Goal: Transaction & Acquisition: Purchase product/service

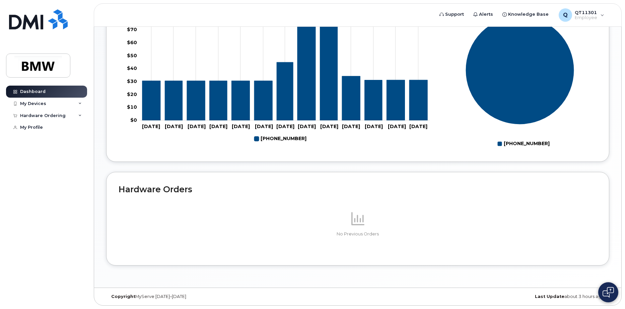
scroll to position [283, 0]
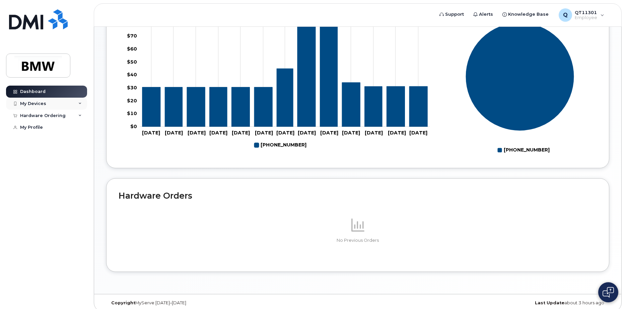
click at [34, 103] on div "My Devices" at bounding box center [33, 103] width 26 height 5
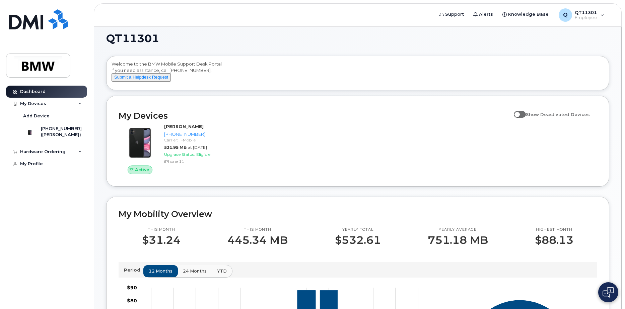
scroll to position [0, 0]
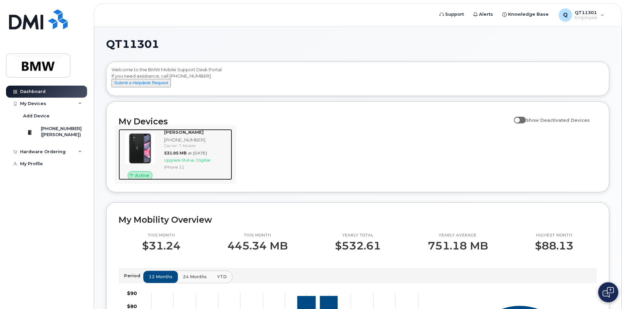
click at [140, 179] on span "Active" at bounding box center [142, 175] width 14 height 6
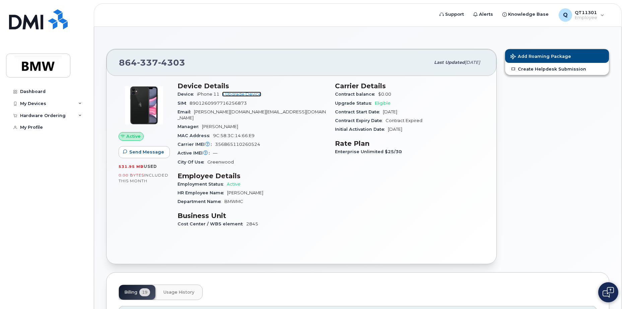
click at [242, 93] on link "+ Upgrade Device" at bounding box center [241, 94] width 39 height 5
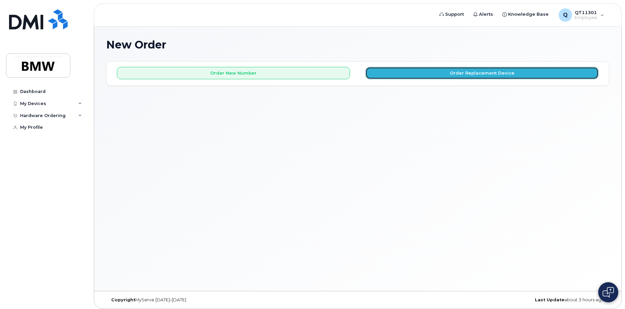
click at [500, 74] on button "Order Replacement Device" at bounding box center [481, 73] width 233 height 12
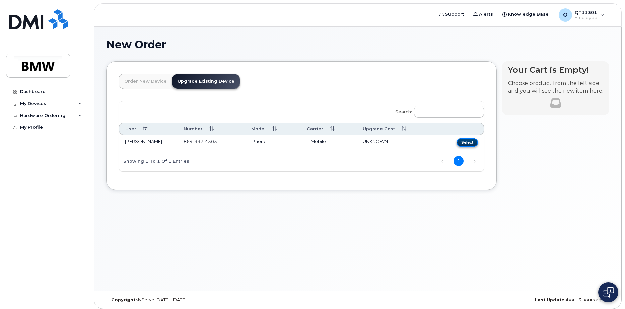
click at [464, 142] on button "Select" at bounding box center [466, 143] width 21 height 8
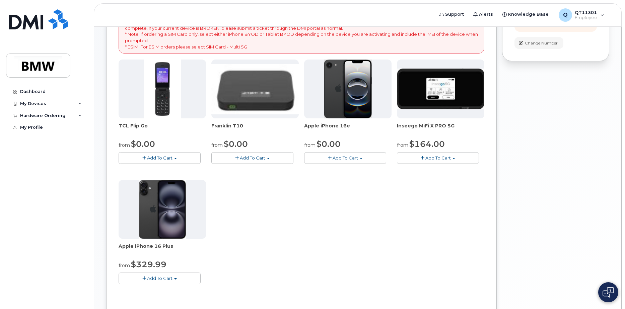
scroll to position [120, 0]
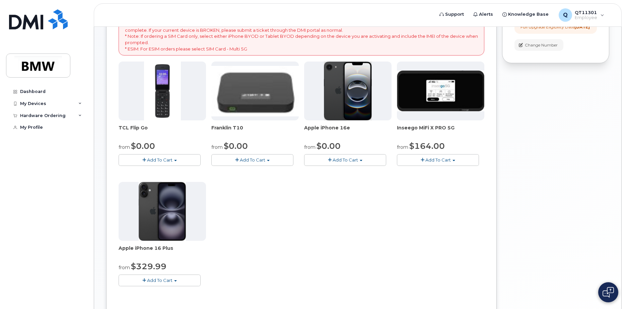
click at [347, 86] on img at bounding box center [348, 91] width 48 height 59
click at [349, 92] on img at bounding box center [348, 91] width 48 height 59
click at [356, 158] on span "Add To Cart" at bounding box center [344, 159] width 25 height 5
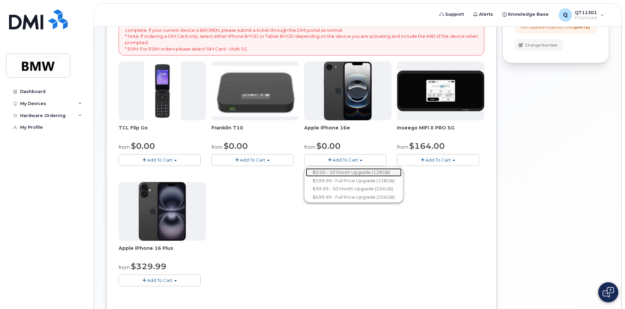
click at [361, 171] on link "$0.00 - 30 Month Upgrade (128GB)" at bounding box center [354, 172] width 96 height 8
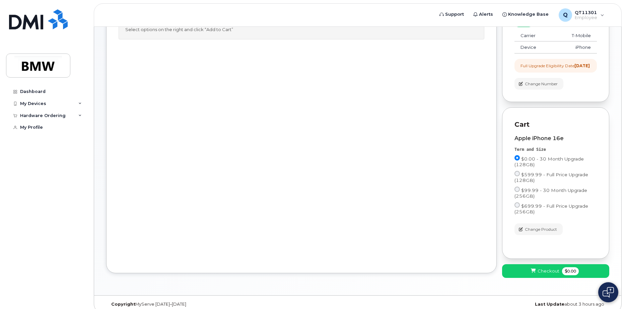
scroll to position [95, 0]
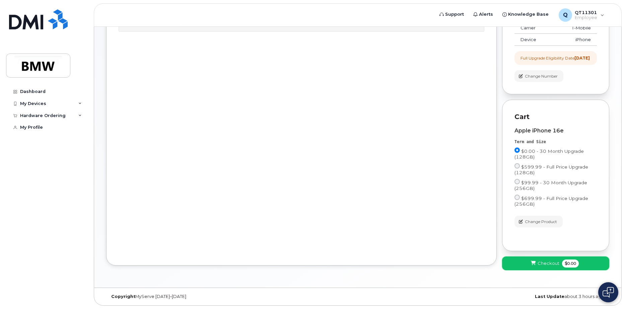
click at [544, 261] on span "Checkout" at bounding box center [548, 263] width 22 height 6
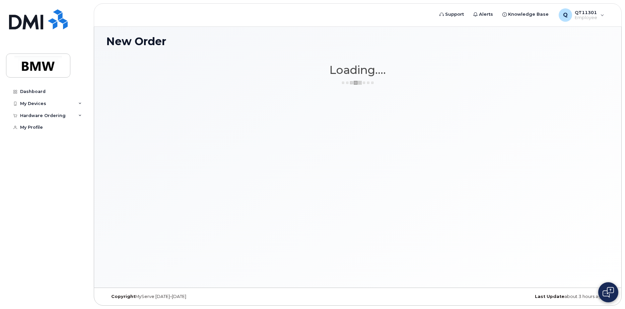
scroll to position [3, 0]
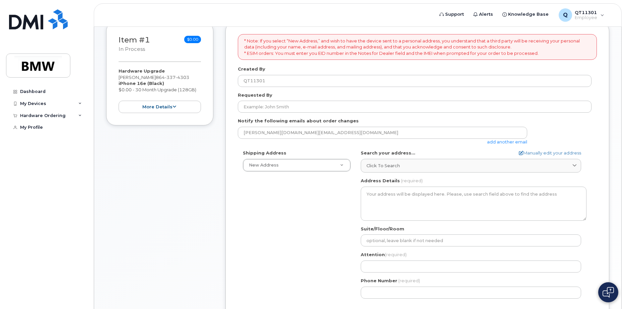
scroll to position [88, 0]
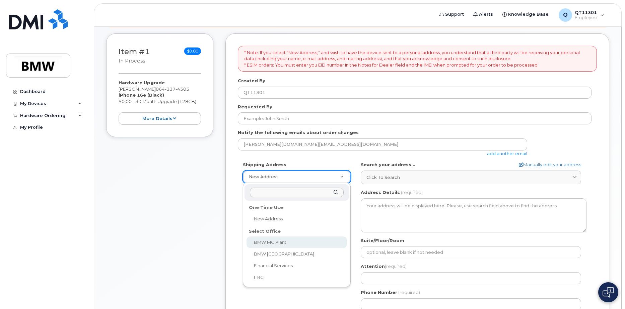
select select
type textarea "1400 Highway 101 S GREER SC 29651-6731 UNITED STATES Greer South Carolina 29651…"
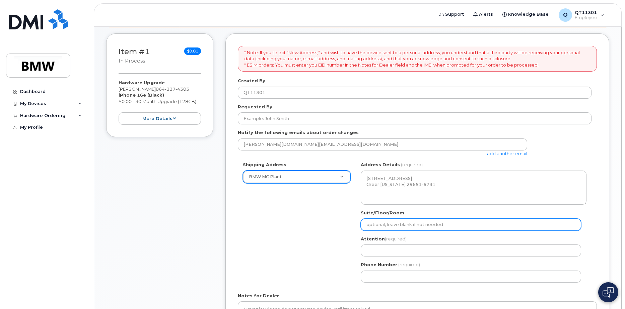
click at [401, 231] on div "SC Greer Search your address... Manually edit your address Click to search No a…" at bounding box center [473, 225] width 236 height 126
select select
type input "H"
select select
type input "Ha"
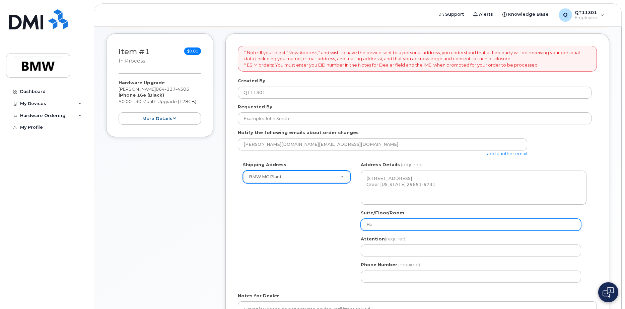
select select
type input "Hal"
select select
type input "Hall"
select select
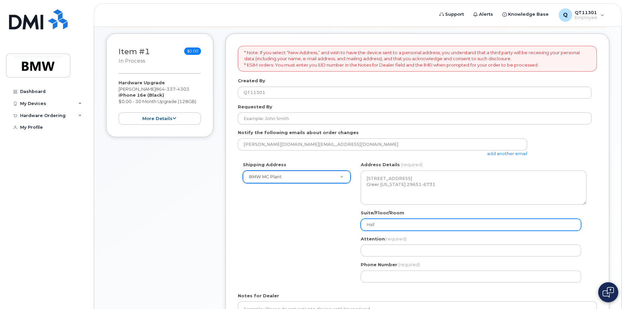
type input "Hall 5"
select select
type input "Hall 50"
select select
type input "Hall 50 /"
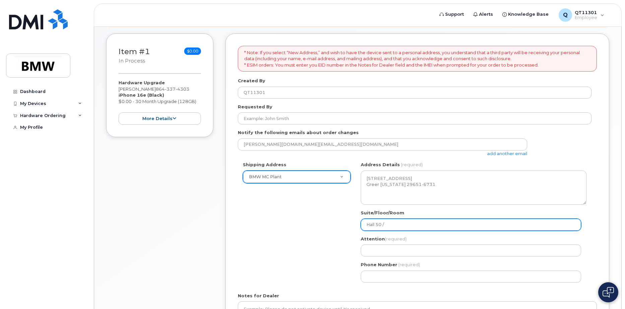
select select
type input "Hall 50 / M"
select select
type input "Hall 50 / Me"
select select
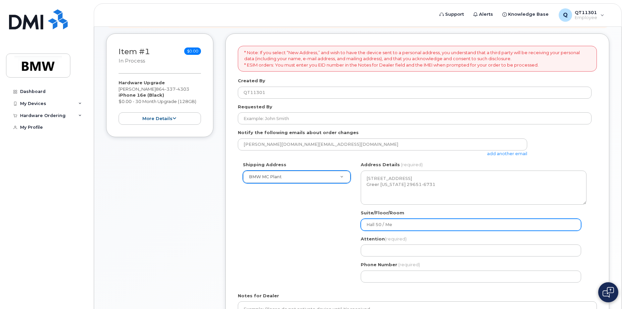
type input "Hall 50 / Mez"
select select
type input "Hall 50 / Mezz"
select select
type input "Hall 50 / Mezza"
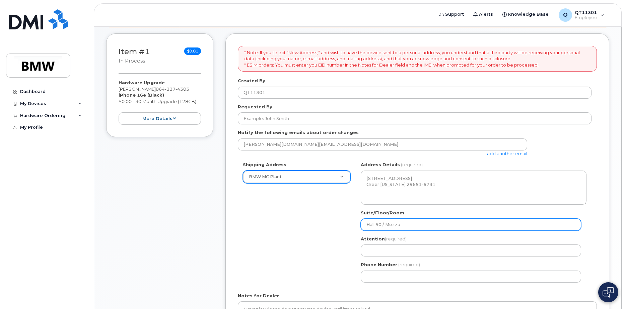
select select
type input "Hall 50 / Mezzan"
select select
type input "Hall 50 / Mezzani"
select select
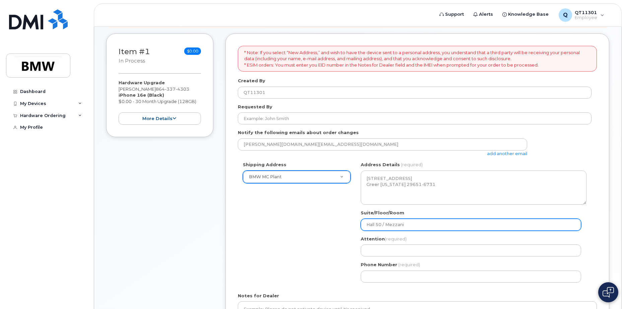
type input "Hall 50 / Mezzanin"
select select
type input "Hall 50 / Mezzanine"
select select
type input "Hall 50 / Mezzanine ?"
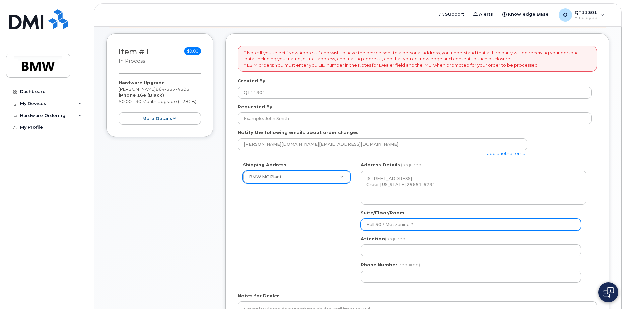
select select
type input "Hall 50 / Mezzanine"
select select
type input "Hall 50 / Mezzanine ?"
select select
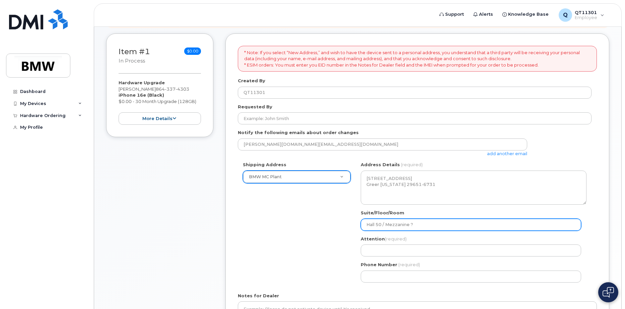
type input "Hall 50 / Mezzanine"
select select
type input "Hall 50 / Mezzanine /"
select select
type input "Hall 50 / Mezzanine / O"
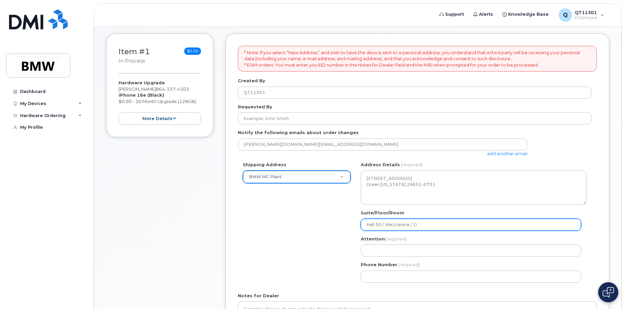
select select
type input "Hall 50 / Mezzanine / Of"
select select
type input "Hall 50 / Mezzanine / Off"
select select
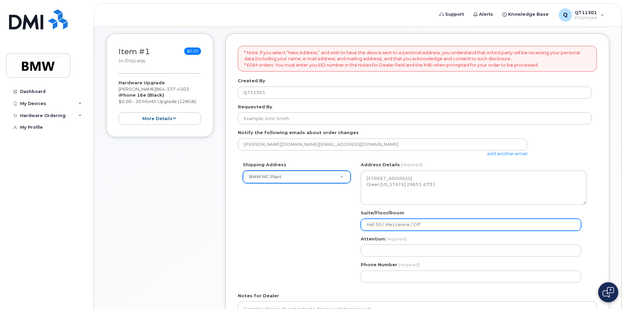
type input "Hall 50 / Mezzanine / Offi"
select select
type input "Hall 50 / Mezzanine / Offic"
select select
type input "Hall 50 / Mezzanine / Office"
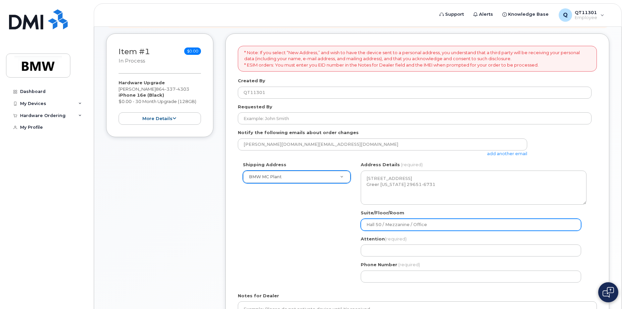
select select
type input "Hall 50 / Mezzanine / Office A"
select select
type input "Hall 50 / Mezzanine / Office Ar"
select select
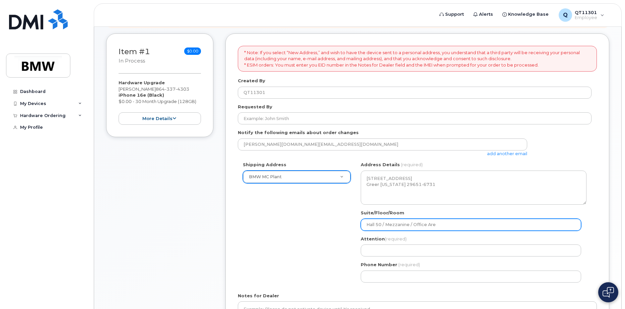
type input "Hall 50 / Mezzanine / Office Are"
select select
type input "Hall 50 / Mezzanine / Office Ar"
select select
type input "Hall 50 / Mezzanine / Office Are"
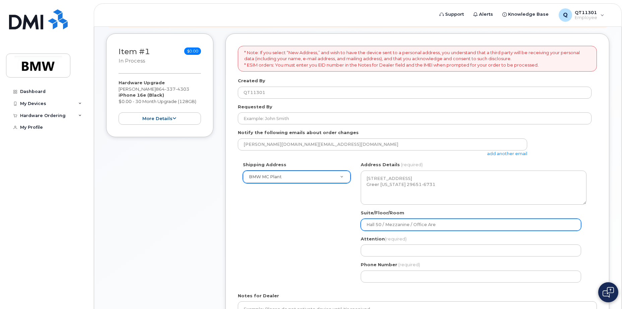
select select
type input "Hall 50 / Mezzanine / Office Area"
select select
type input "Hall 50 / Mezzanine / Office Area E"
select select
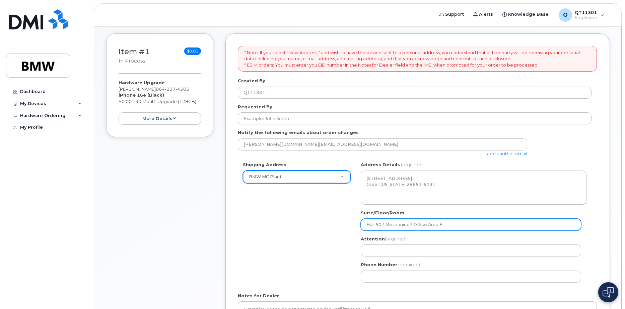
type input "Hall 50 / Mezzanine / Office Area"
select select
type input "Hall 50 / Mezzanine / Office Area R"
select select
type input "Hall 50 / Mezzanine / Office Area"
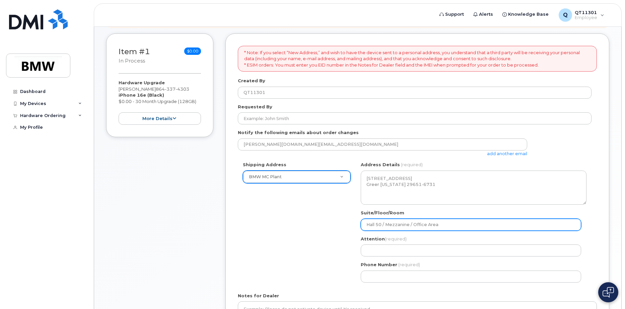
select select
type input "Hall 50 / Mezzanine / Office Area E"
click at [409, 225] on input "Hall 50 / Mezzanine / Office Area E" at bounding box center [470, 225] width 220 height 12
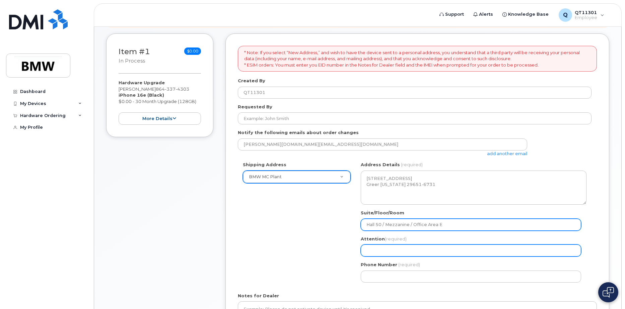
select select
type input "Hall 50 / Mezzanin / Office Area E"
select select
type input "Hall 50 / Mezzani / Office Area E"
select select
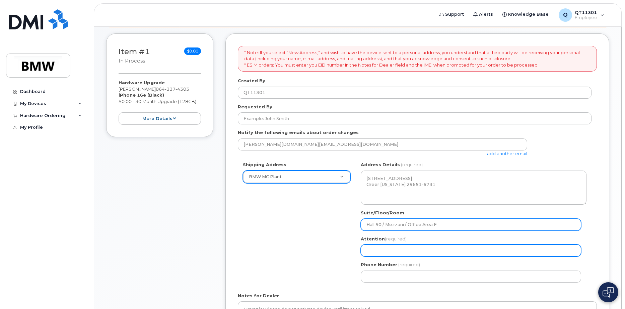
type input "Hall 50 / Mezzan / Office Area E"
select select
type input "Hall 50 / Mezza / Office Area E"
select select
type input "Hall 50 / Mezz / Office Area E"
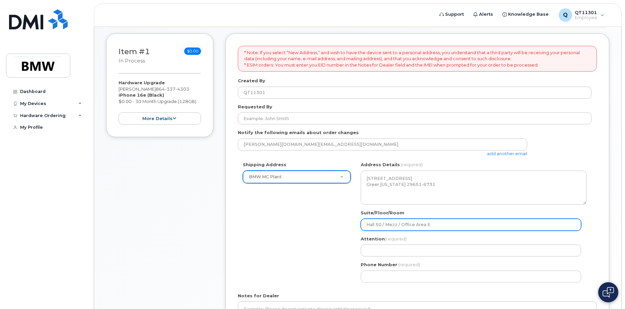
drag, startPoint x: 429, startPoint y: 223, endPoint x: 438, endPoint y: 242, distance: 21.4
click at [429, 225] on input "Hall 50 / Mezz / Office Area E" at bounding box center [470, 225] width 220 height 12
select select
type input "Hall 50 / Mezz / Office Area"
select select
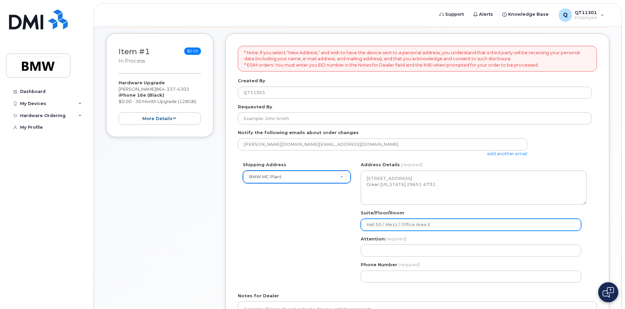
type input "Hall 50 / Mezz / Office Area E"
select select
type input "Hall 50 / Mezz / Office Area E ?"
select select
type input "Hall 50 / Mezz / Office Area E"
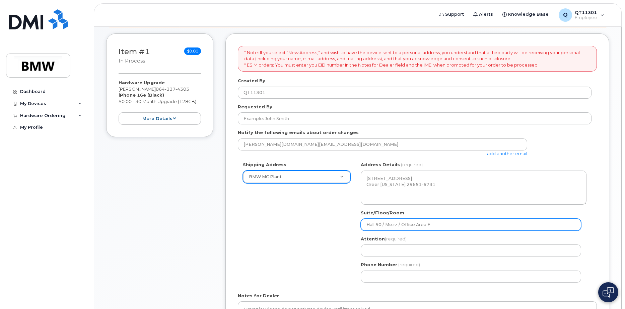
select select
type input "Hall 50 / Mezz / Office Area E /"
select select
type input "Hall 50 / Mezz / Office Area E / C"
select select
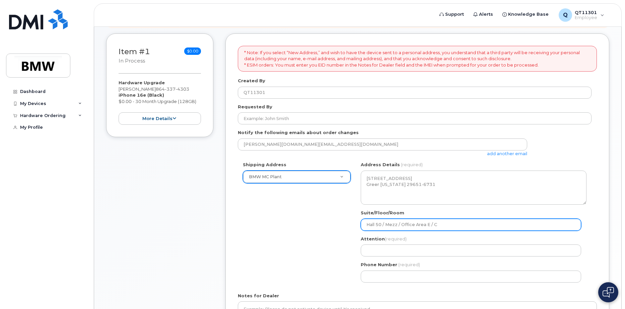
type input "Hall 50 / Mezz / Office Area E / Co"
click at [426, 226] on input "Hall 50 / Mezz / Office Area E / Co" at bounding box center [470, 225] width 220 height 12
select select
type input "Hall 50 / Mezz / Office AreaE / Co"
select select
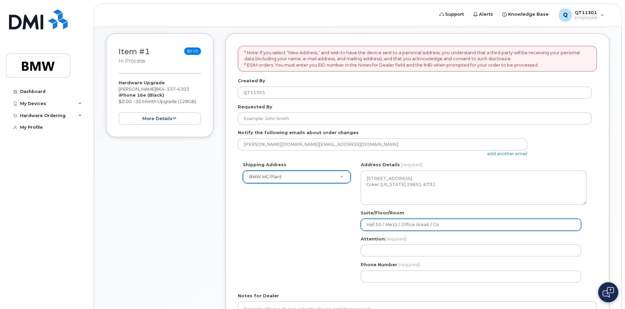
type input "Hall 50 / Mezz / Office AreE / Co"
select select
type input "Hall 50 / Mezz / Office ArE / Co"
select select
type input "Hall 50 / Mezz / Office AE / Co"
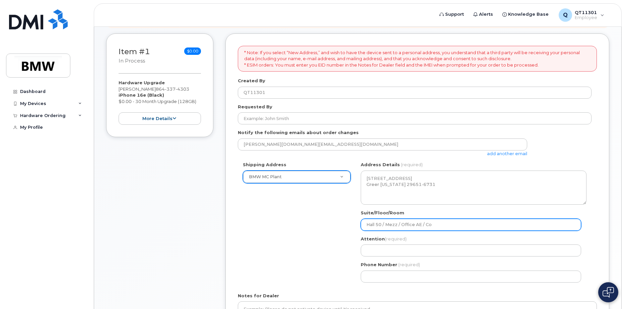
select select
type input "Hall 50 / Mezz / Office E / Co"
select select
type input "Hall 50 / Mezz / OfficeE / Co"
select select
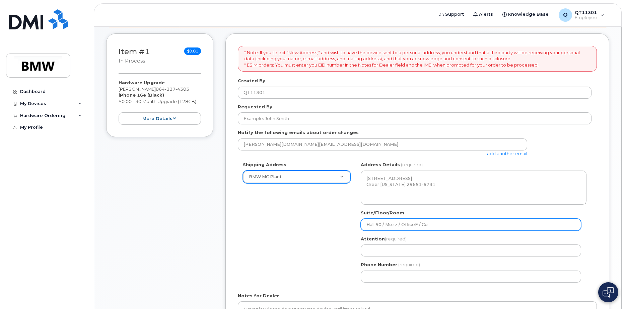
type input "Hall 50 / Mezz / OfficE / Co"
select select
type input "Hall 50 / Mezz / OffiE / Co"
select select
type input "Hall 50 / Mezz / OffE / Co"
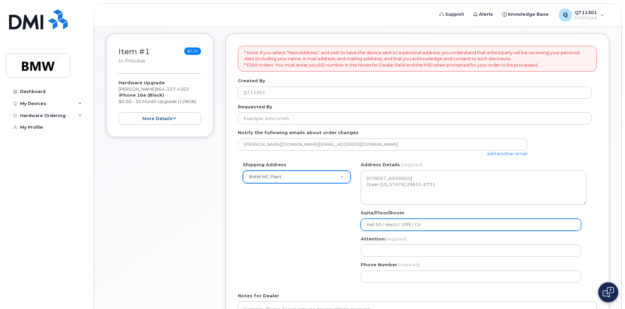
select select
type input "Hall 50 / Mezz / OfE / Co"
select select
type input "Hall 50 / Mezz / OE / Co"
select select
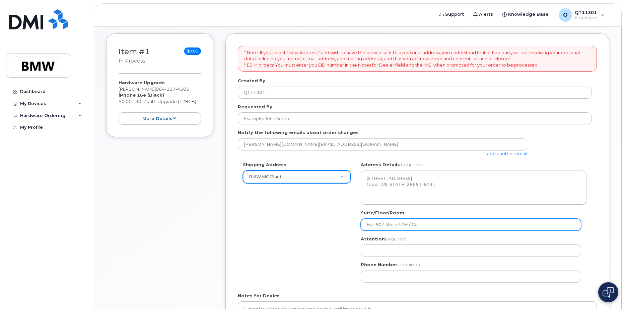
type input "Hall 50 / Mezz / OAE / Co"
click at [426, 225] on input "Hall 50 / Mezz / OAE / Co" at bounding box center [470, 225] width 220 height 12
select select
type input "Hall 50 / Mezz / OAE / Col"
select select
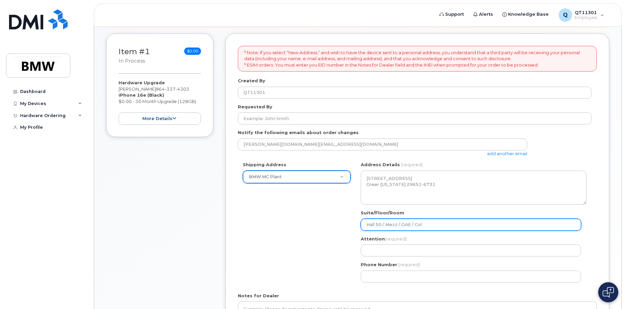
type input "Hall 50 / Mezz / OAE / Colu"
select select
type input "Hall 50 / Mezz / OAE / Colum"
select select
type input "Hall 50 / Mezz / OAE / Column"
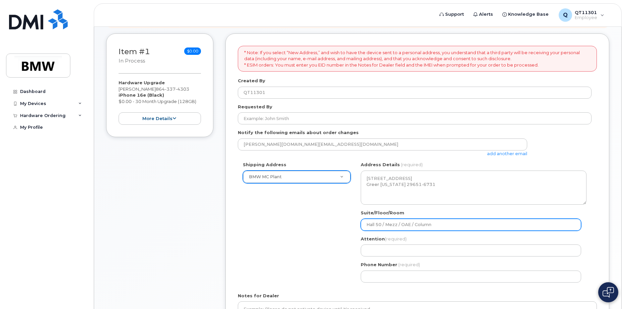
select select
type input "Hall 50 / Mezz / OAE / Column T"
select select
type input "Hall 50 / Mezz / OAE / Column T3"
select select
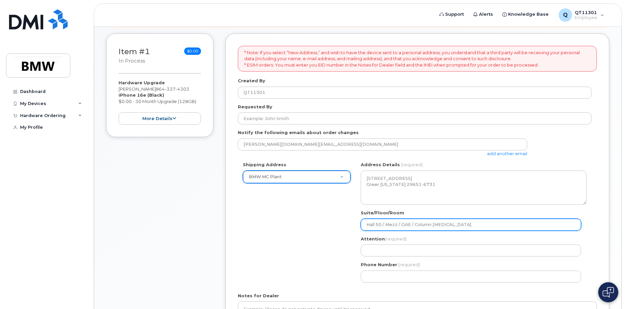
type input "Hall 50 / Mezz / OAE / Column T32"
select select
type input "Hall 50 / Mezz / OAE / Column 32"
select select
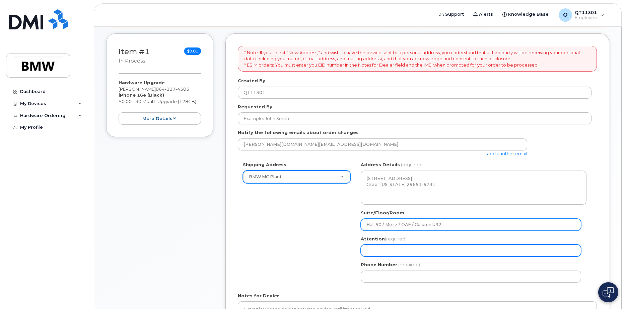
type input "Hall 50 / Mezz / OAE / Column U32"
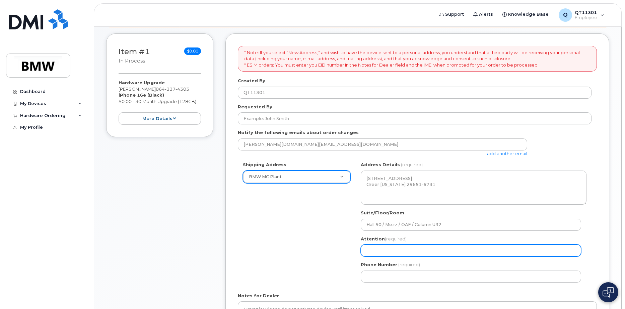
click at [398, 249] on input "Attention (required)" at bounding box center [470, 251] width 220 height 12
select select
type input "W"
select select
type input "Wi"
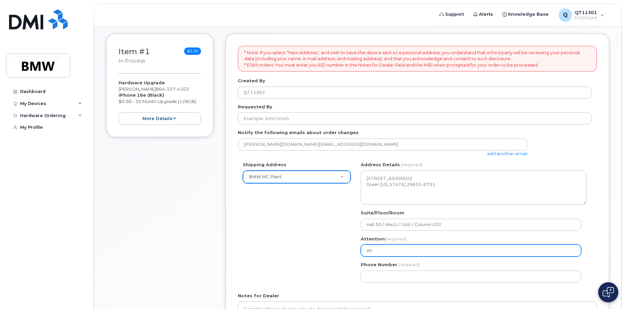
select select
type input "Wil"
select select
type input "Will"
select select
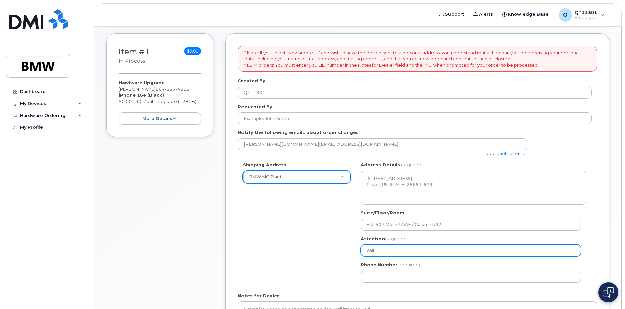
type input "Willi"
select select
type input "Willia"
select select
type input "William"
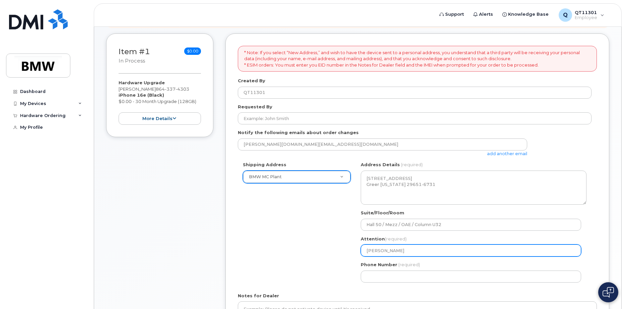
select select
type input "William T"
select select
type input "William To"
select select
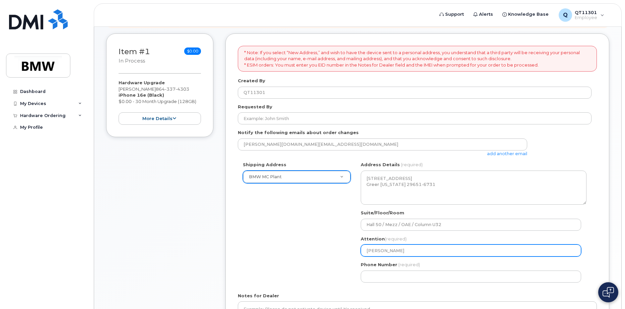
type input "William Tod"
select select
type input "William Tod F"
select select
type input "William Tod Fo"
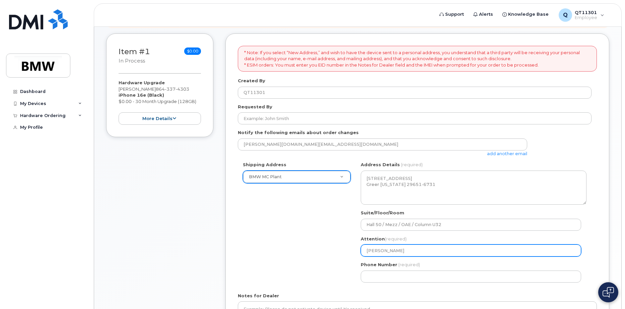
select select
type input "William Tod For"
select select
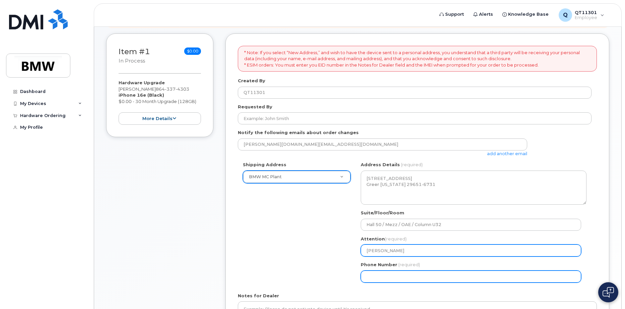
type input "William Tod Ford"
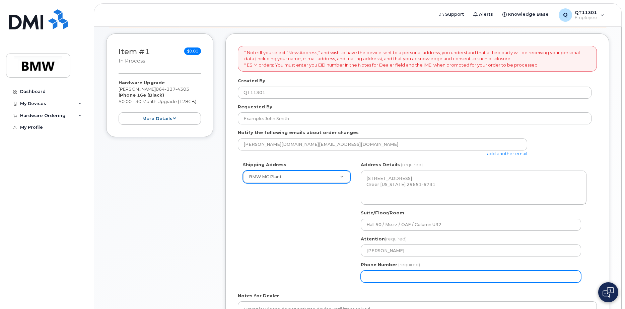
click at [382, 279] on input "Phone Number" at bounding box center [470, 277] width 220 height 12
select select
type input "864"
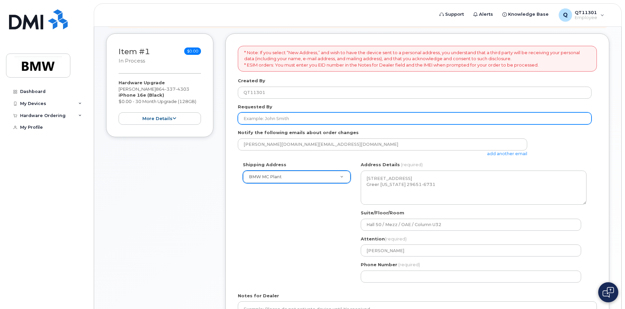
click at [292, 118] on input "Requested By" at bounding box center [414, 118] width 353 height 12
click at [264, 117] on input "William tod Ford" at bounding box center [414, 118] width 353 height 12
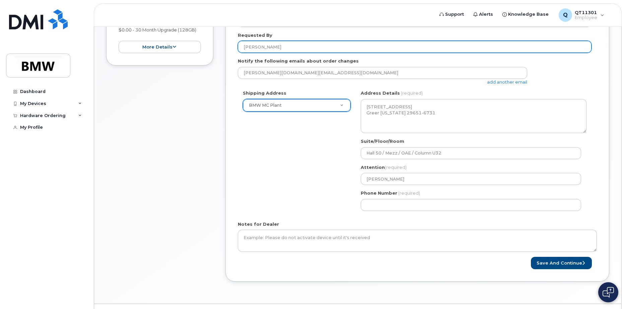
scroll to position [176, 0]
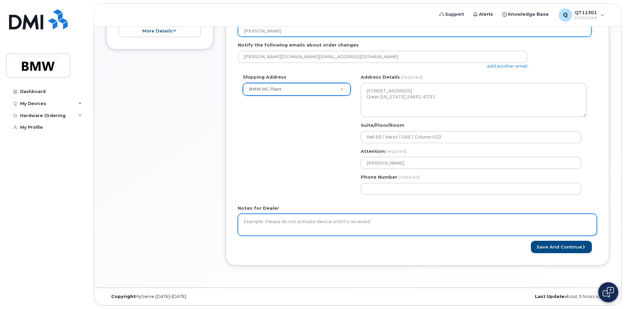
type input "William Tod Ford"
click at [257, 220] on textarea "Notes for Dealer" at bounding box center [417, 225] width 359 height 22
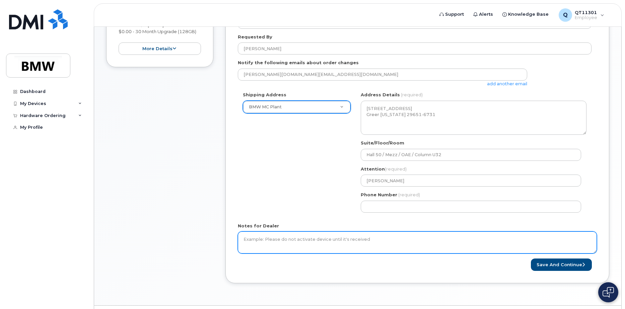
scroll to position [142, 0]
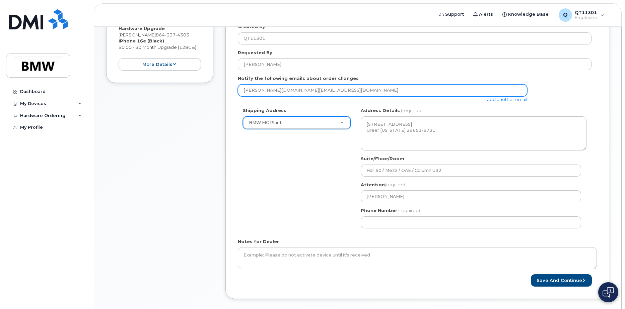
click at [320, 91] on input "[PERSON_NAME][DOMAIN_NAME][EMAIL_ADDRESS][DOMAIN_NAME]" at bounding box center [382, 90] width 289 height 12
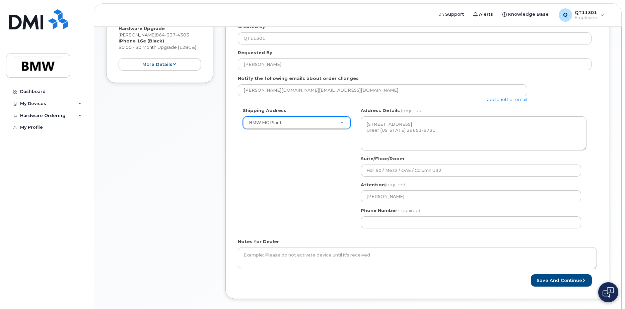
click at [195, 153] on div "Item #1 in process $0.00 Hardware Upgrade William Ford 864 337 4303 iPhone 16e …" at bounding box center [159, 144] width 107 height 330
click at [562, 279] on button "Save and Continue" at bounding box center [560, 280] width 61 height 12
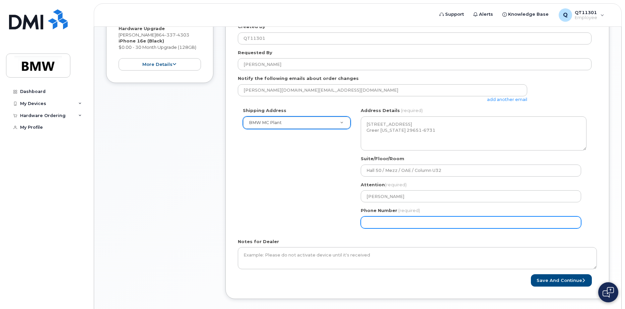
click at [374, 222] on input "Phone Number" at bounding box center [470, 223] width 220 height 12
click at [375, 220] on input "Phone Number" at bounding box center [470, 223] width 220 height 12
click at [384, 224] on input "Phone Number" at bounding box center [470, 223] width 220 height 12
select select
type input "8643374303"
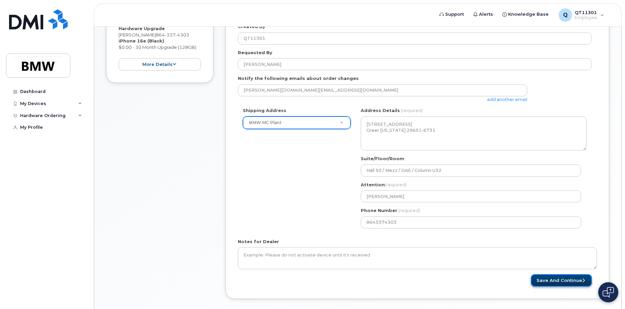
click at [566, 280] on button "Save and Continue" at bounding box center [560, 280] width 61 height 12
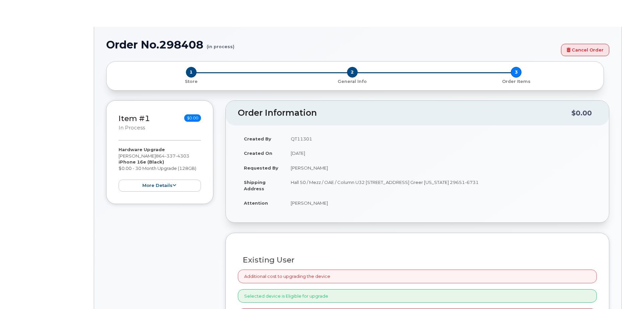
select select "1895468"
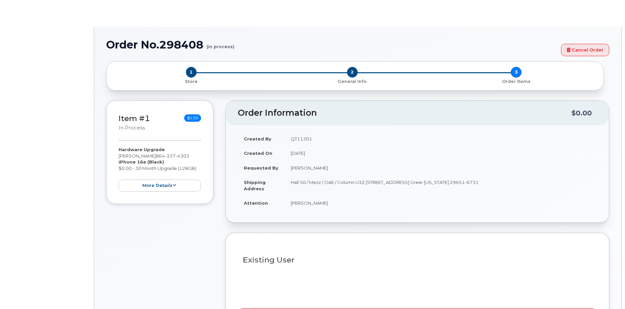
type input "1898675"
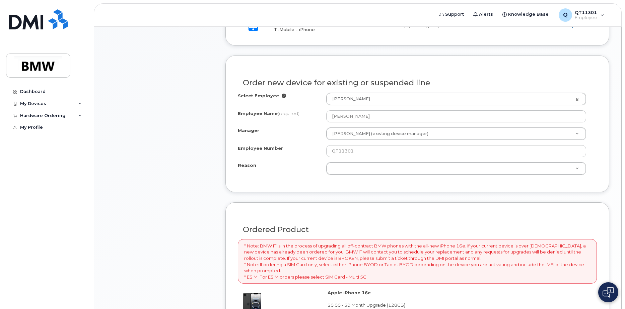
scroll to position [268, 0]
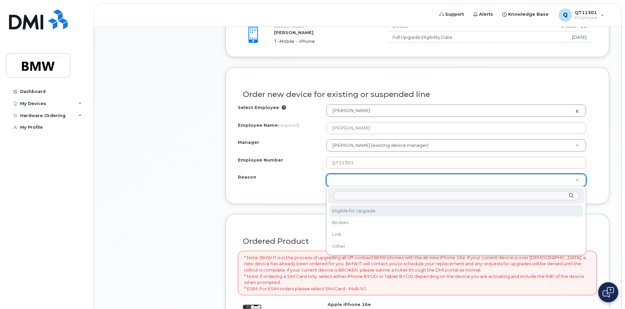
select select "eligible_for_upgrade"
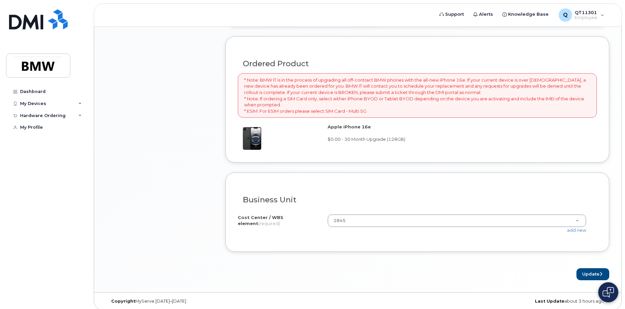
scroll to position [450, 0]
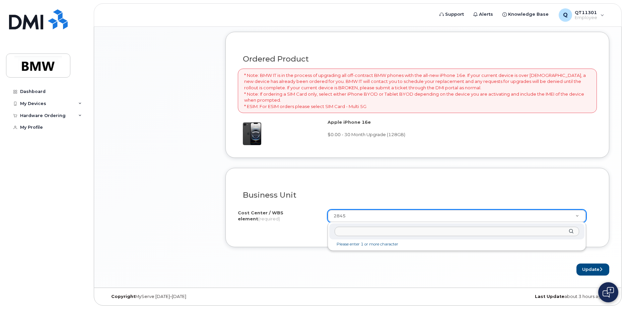
drag, startPoint x: 347, startPoint y: 216, endPoint x: 330, endPoint y: 216, distance: 17.4
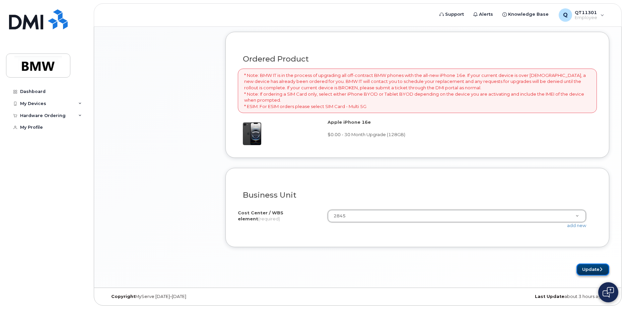
click at [595, 269] on button "Update" at bounding box center [592, 270] width 33 height 12
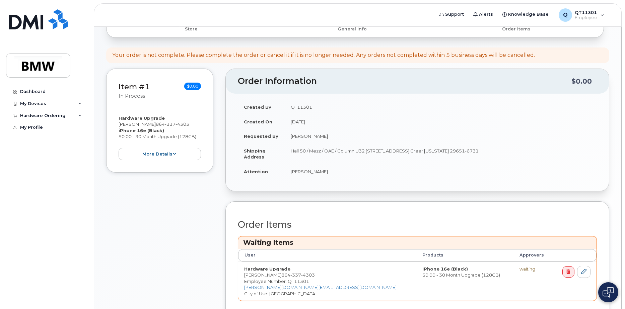
scroll to position [153, 0]
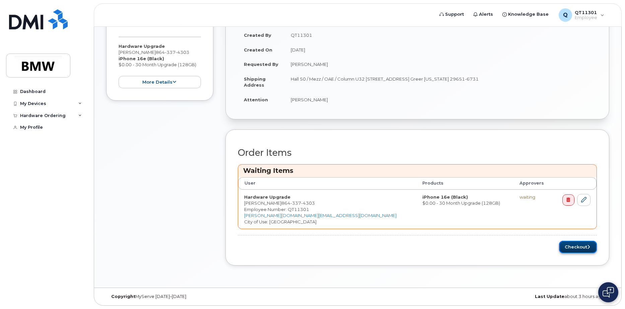
click at [578, 247] on button "Checkout" at bounding box center [578, 247] width 38 height 12
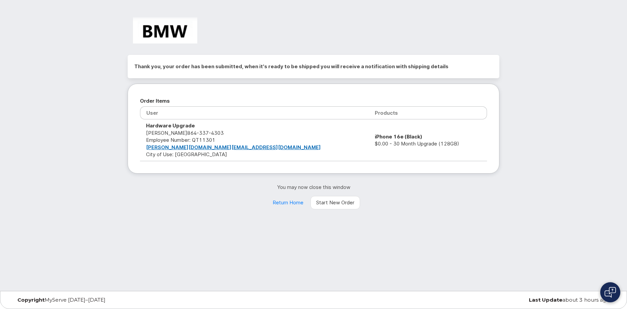
click at [443, 71] on h2 "Thank you, your order has been submitted, when it's ready to be shipped you wil…" at bounding box center [313, 67] width 358 height 10
click at [504, 208] on div "Thank you, your order has been submitted, when it's ready to be shipped you wil…" at bounding box center [313, 110] width 392 height 197
click at [179, 202] on div "You may now close this window Return Home Start New Order" at bounding box center [314, 197] width 372 height 26
drag, startPoint x: 169, startPoint y: 219, endPoint x: 168, endPoint y: 225, distance: 6.2
click at [169, 223] on div "Thank you, your order has been submitted, when it's ready to be shipped you wil…" at bounding box center [313, 145] width 627 height 291
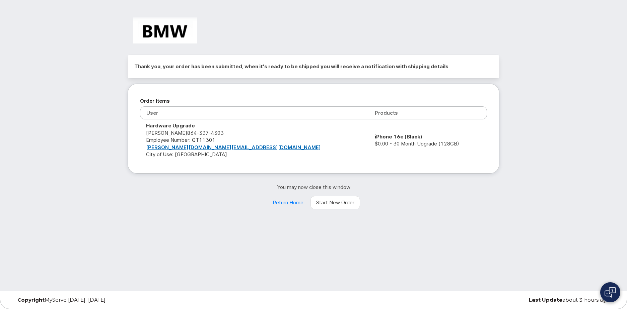
click at [65, 201] on div "Thank you, your order has been submitted, when it's ready to be shipped you wil…" at bounding box center [313, 145] width 627 height 291
drag, startPoint x: 60, startPoint y: 178, endPoint x: 61, endPoint y: 173, distance: 5.7
click at [61, 173] on div "Thank you, your order has been submitted, when it's ready to be shipped you wil…" at bounding box center [313, 145] width 627 height 291
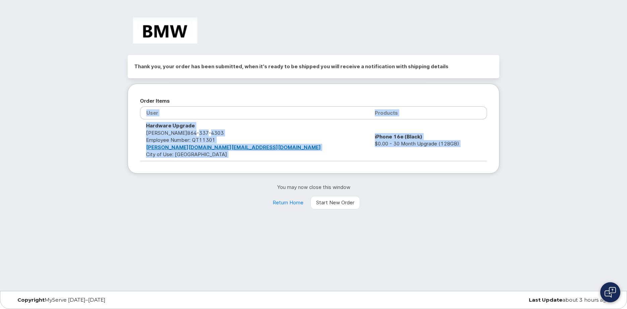
drag, startPoint x: 61, startPoint y: 173, endPoint x: 206, endPoint y: 184, distance: 146.0
click at [206, 184] on p "You may now close this window" at bounding box center [314, 187] width 372 height 7
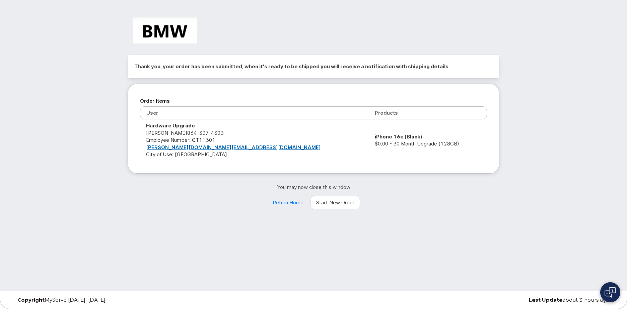
click at [255, 148] on td "Hardware Upgrade [PERSON_NAME] [PHONE_NUMBER] Employee Number: QT11301 [DOMAIN_…" at bounding box center [254, 140] width 229 height 42
click at [447, 137] on td "iPhone 16e (Black) $0.00 - 30 Month Upgrade (128GB)" at bounding box center [427, 140] width 118 height 42
click at [241, 240] on div "Thank you, your order has been submitted, when it's ready to be shipped you wil…" at bounding box center [313, 145] width 627 height 291
